Goal: Navigation & Orientation: Find specific page/section

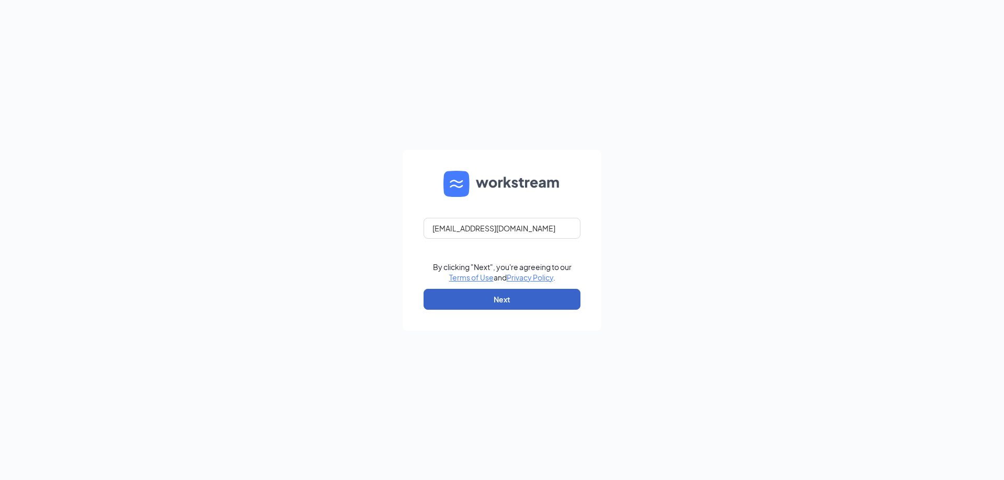
click at [507, 301] on button "Next" at bounding box center [502, 299] width 157 height 21
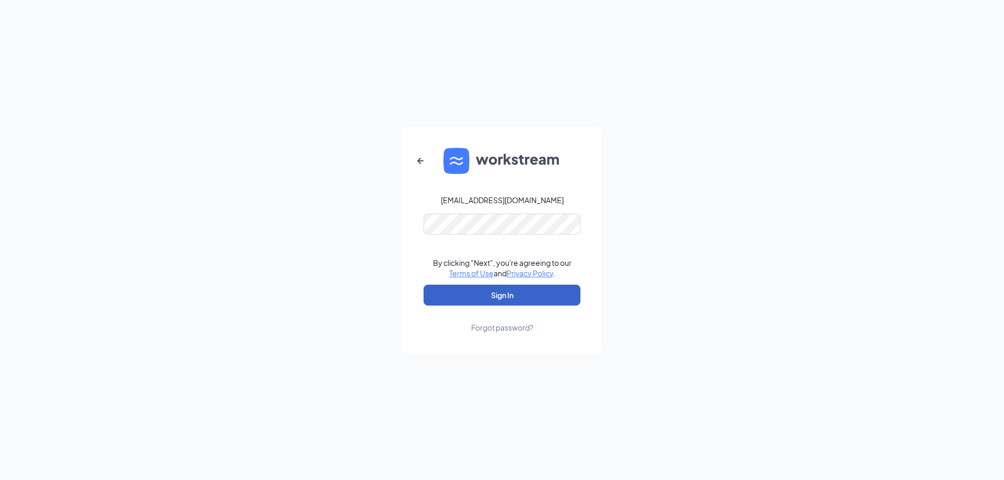
click at [503, 291] on button "Sign In" at bounding box center [502, 295] width 157 height 21
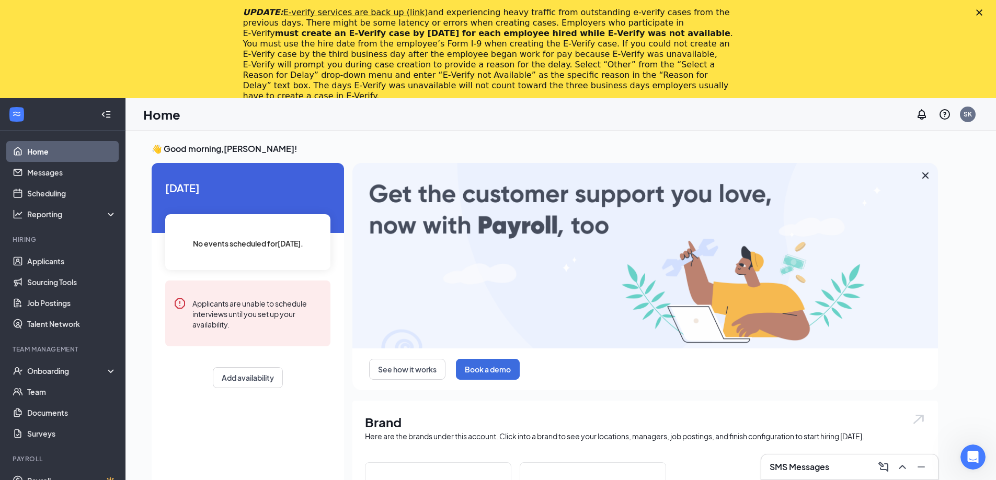
scroll to position [52, 0]
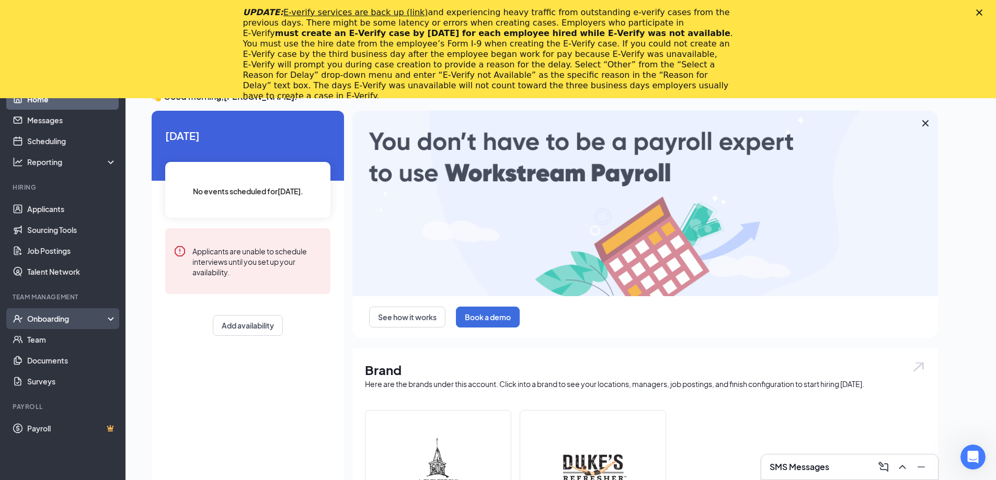
click at [50, 322] on div "Onboarding" at bounding box center [67, 319] width 81 height 10
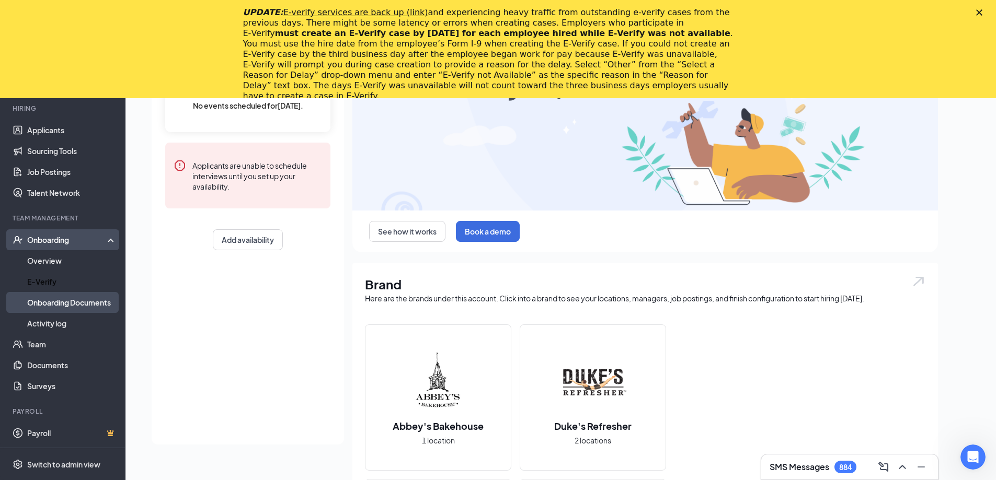
scroll to position [157, 0]
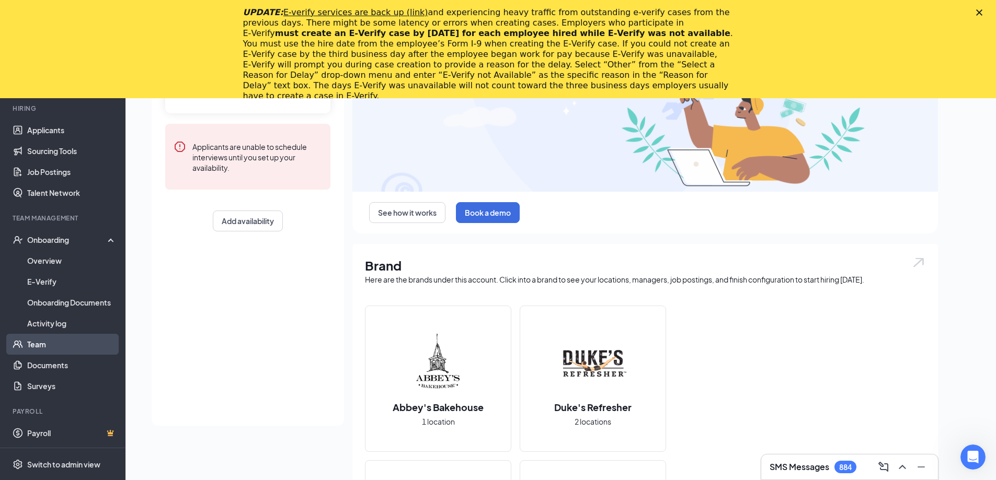
click at [40, 342] on link "Team" at bounding box center [71, 344] width 89 height 21
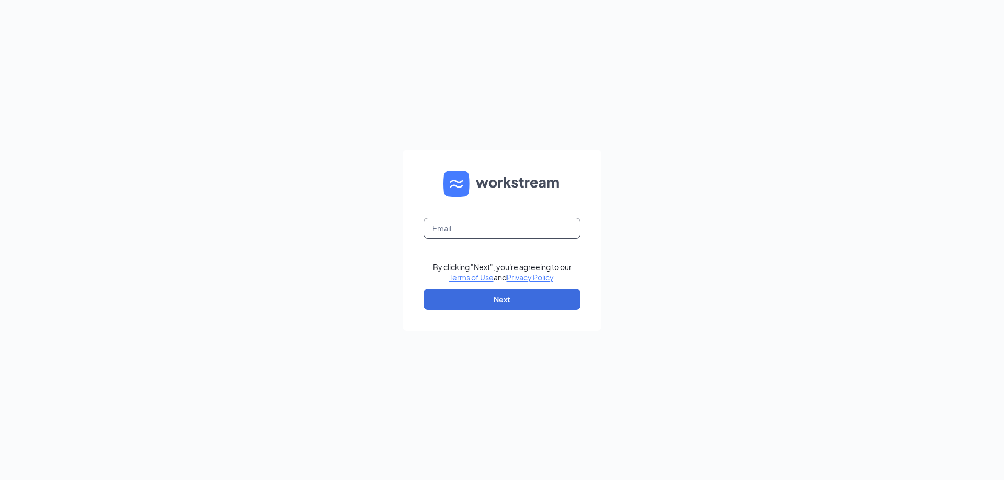
type input "[EMAIL_ADDRESS][DOMAIN_NAME]"
click at [503, 297] on button "Next" at bounding box center [502, 299] width 157 height 21
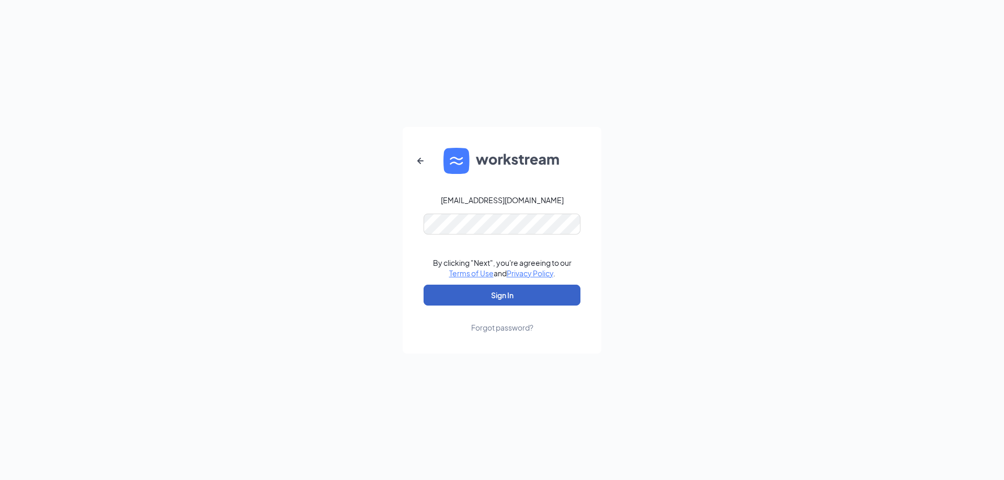
click at [507, 290] on button "Sign In" at bounding box center [502, 295] width 157 height 21
